Goal: Communication & Community: Answer question/provide support

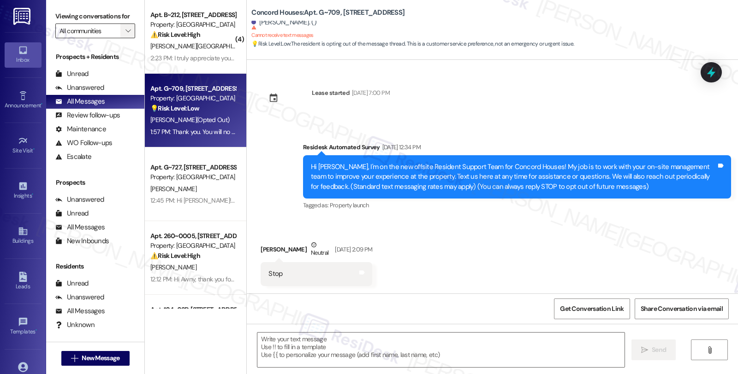
scroll to position [599, 0]
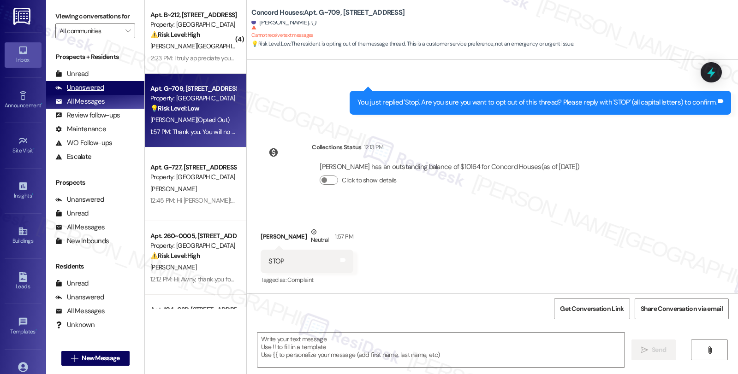
click at [97, 93] on div "Unanswered" at bounding box center [79, 88] width 49 height 10
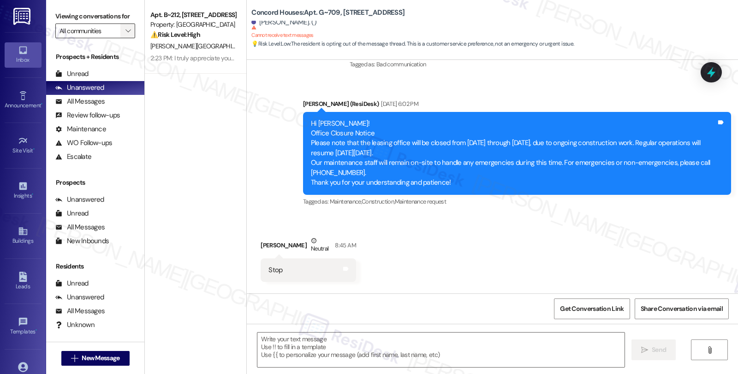
click at [127, 38] on button "" at bounding box center [127, 31] width 15 height 15
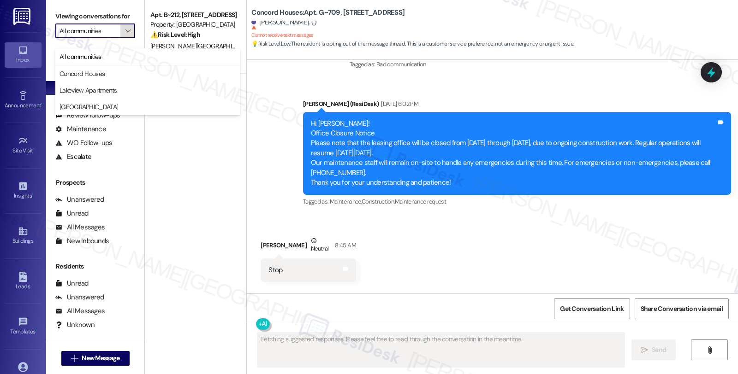
type textarea "Fetching suggested responses. Please feel free to read through the conversation…"
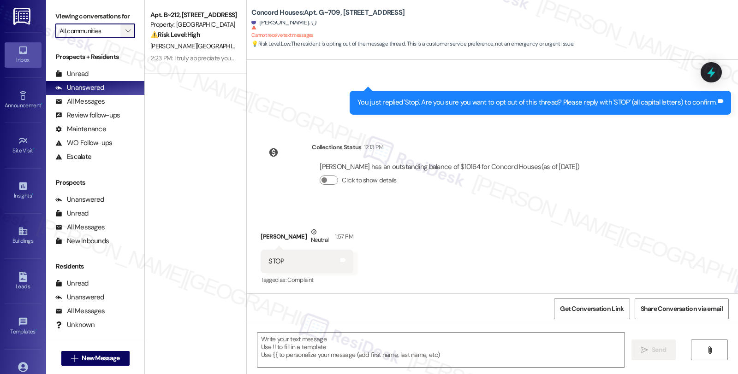
click at [125, 35] on icon "" at bounding box center [127, 30] width 5 height 7
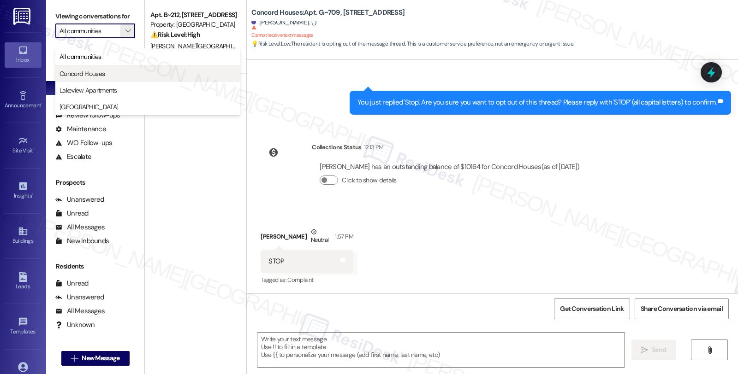
click at [89, 72] on span "Concord Houses" at bounding box center [81, 73] width 45 height 9
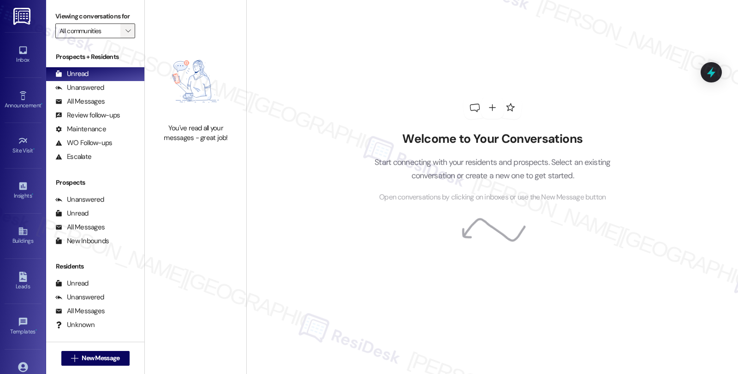
type input "Concord Houses"
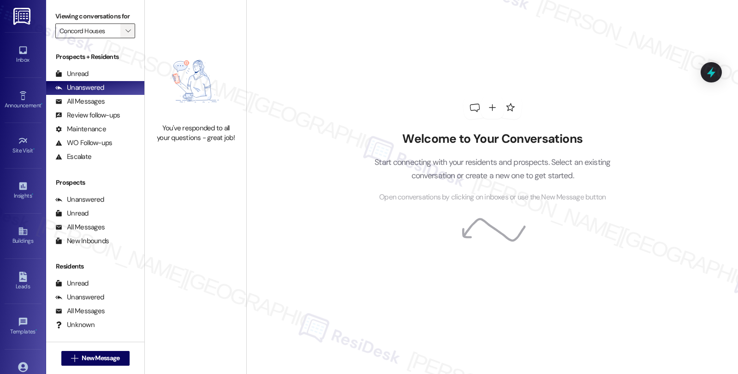
click at [125, 38] on span "" at bounding box center [128, 31] width 9 height 15
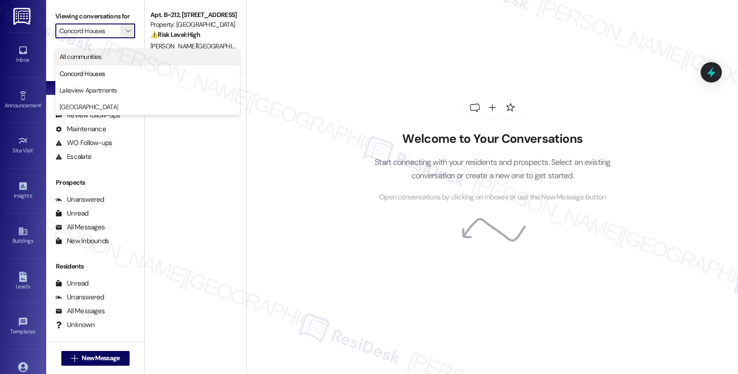
click at [94, 53] on span "All communities" at bounding box center [80, 56] width 42 height 9
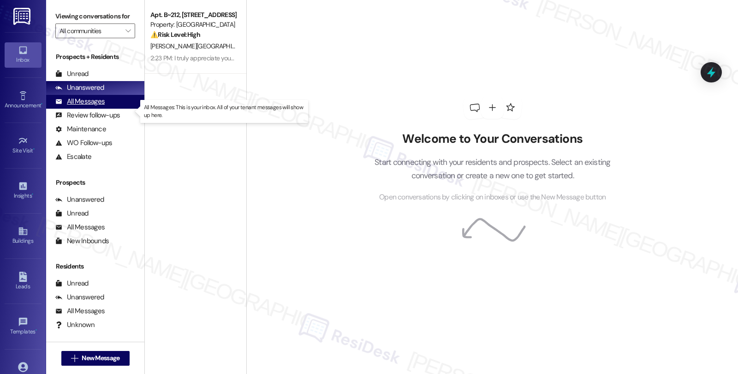
click at [89, 107] on div "All Messages" at bounding box center [79, 102] width 49 height 10
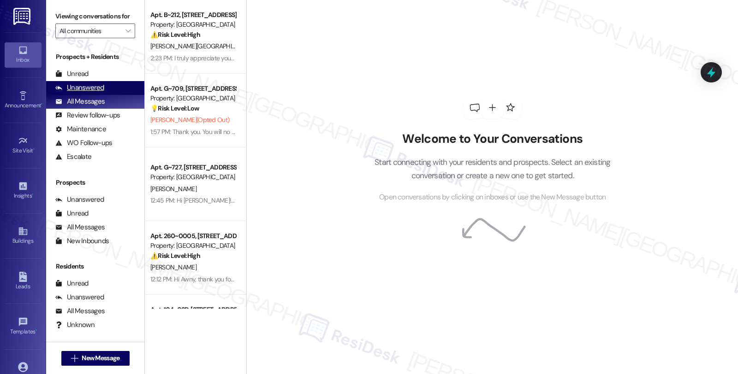
click at [93, 93] on div "Unanswered" at bounding box center [79, 88] width 49 height 10
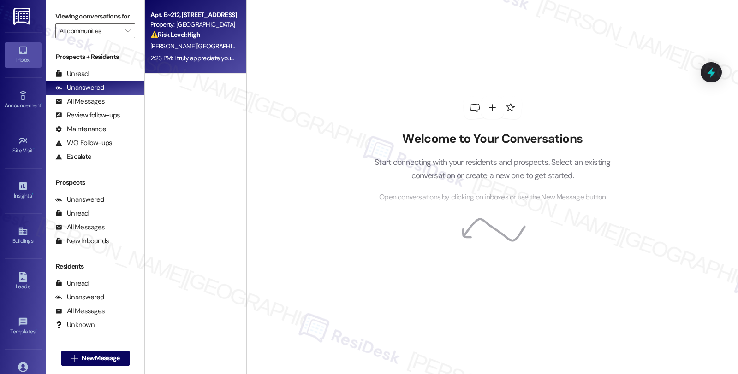
click at [200, 49] on div "[PERSON_NAME][GEOGRAPHIC_DATA]" at bounding box center [192, 47] width 87 height 12
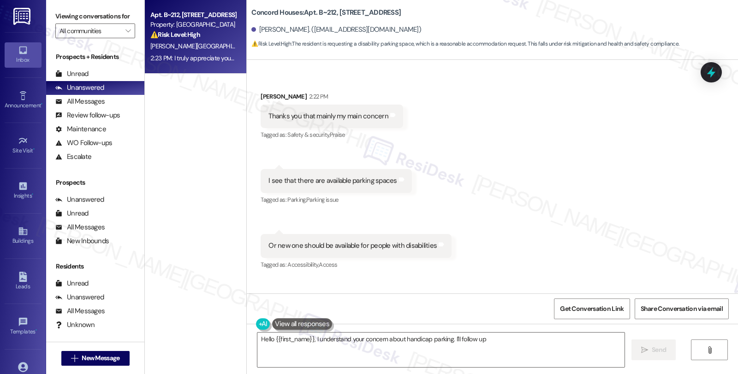
scroll to position [902, 0]
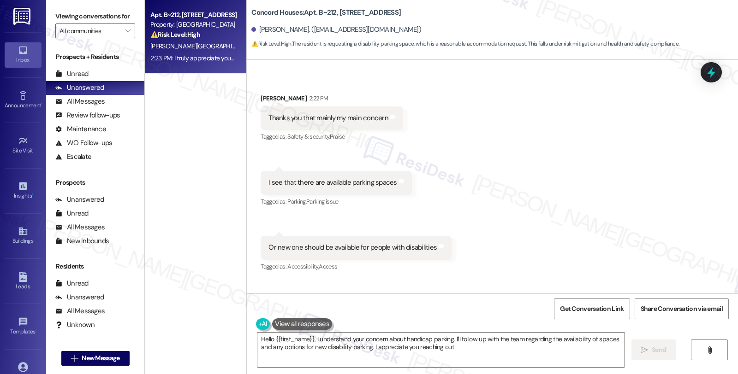
type textarea "Hello {{first_name}}, I understand your concern about handicap parking. I'll fo…"
